Goal: Task Accomplishment & Management: Use online tool/utility

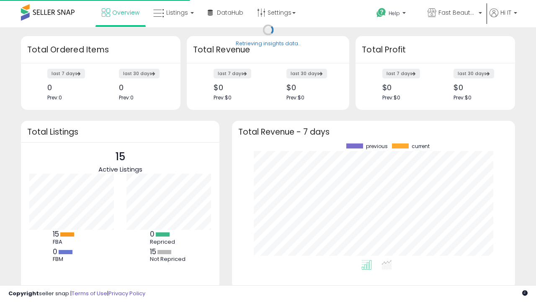
scroll to position [116, 266]
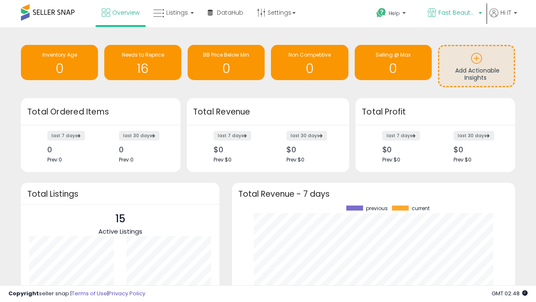
click at [454, 13] on span "Fast Beauty ([GEOGRAPHIC_DATA])" at bounding box center [457, 12] width 38 height 8
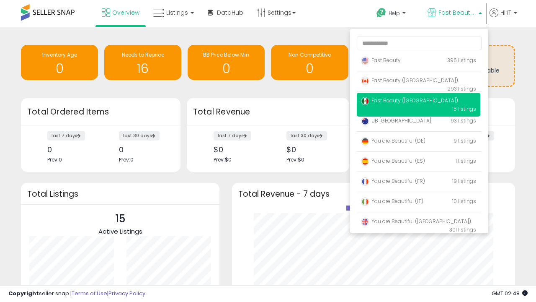
click at [418, 222] on span "You are Beautiful ([GEOGRAPHIC_DATA])" at bounding box center [416, 220] width 110 height 7
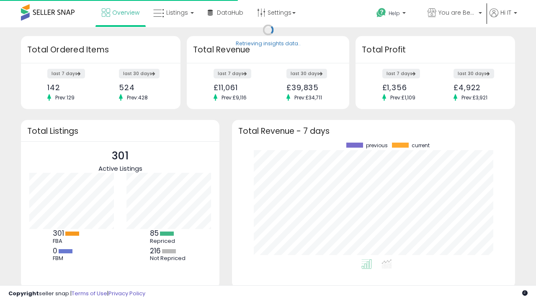
scroll to position [116, 266]
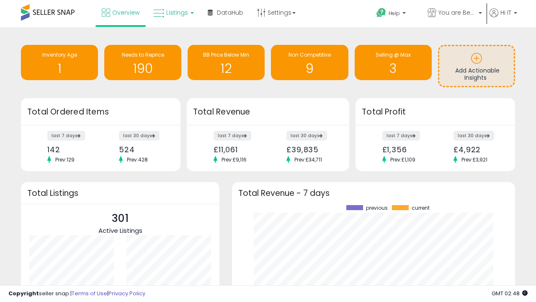
click at [173, 13] on span "Listings" at bounding box center [177, 12] width 22 height 8
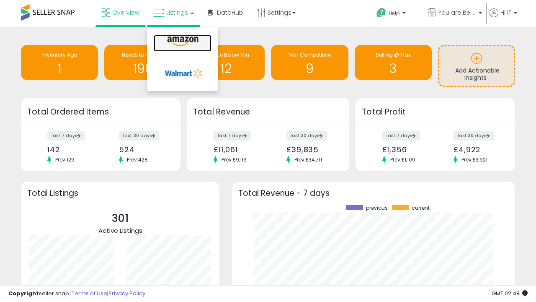
click at [182, 41] on icon at bounding box center [183, 41] width 36 height 11
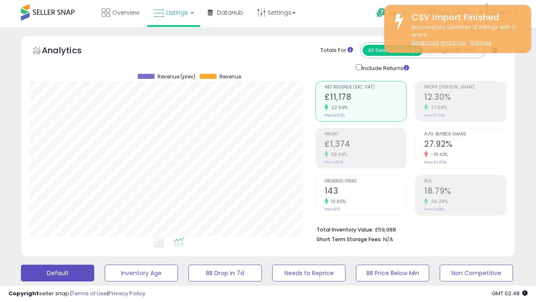
scroll to position [172, 286]
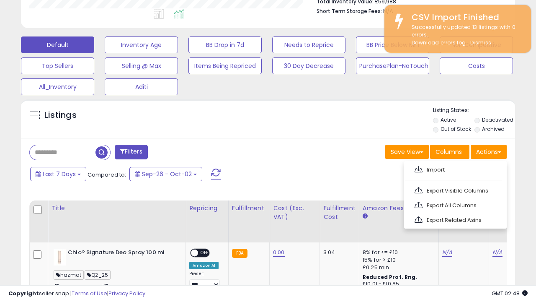
click at [418, 168] on span at bounding box center [419, 169] width 8 height 6
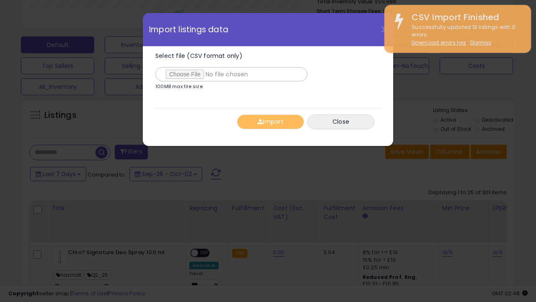
type input "**********"
click at [270, 121] on button "Import" at bounding box center [270, 121] width 67 height 15
